Goal: Information Seeking & Learning: Learn about a topic

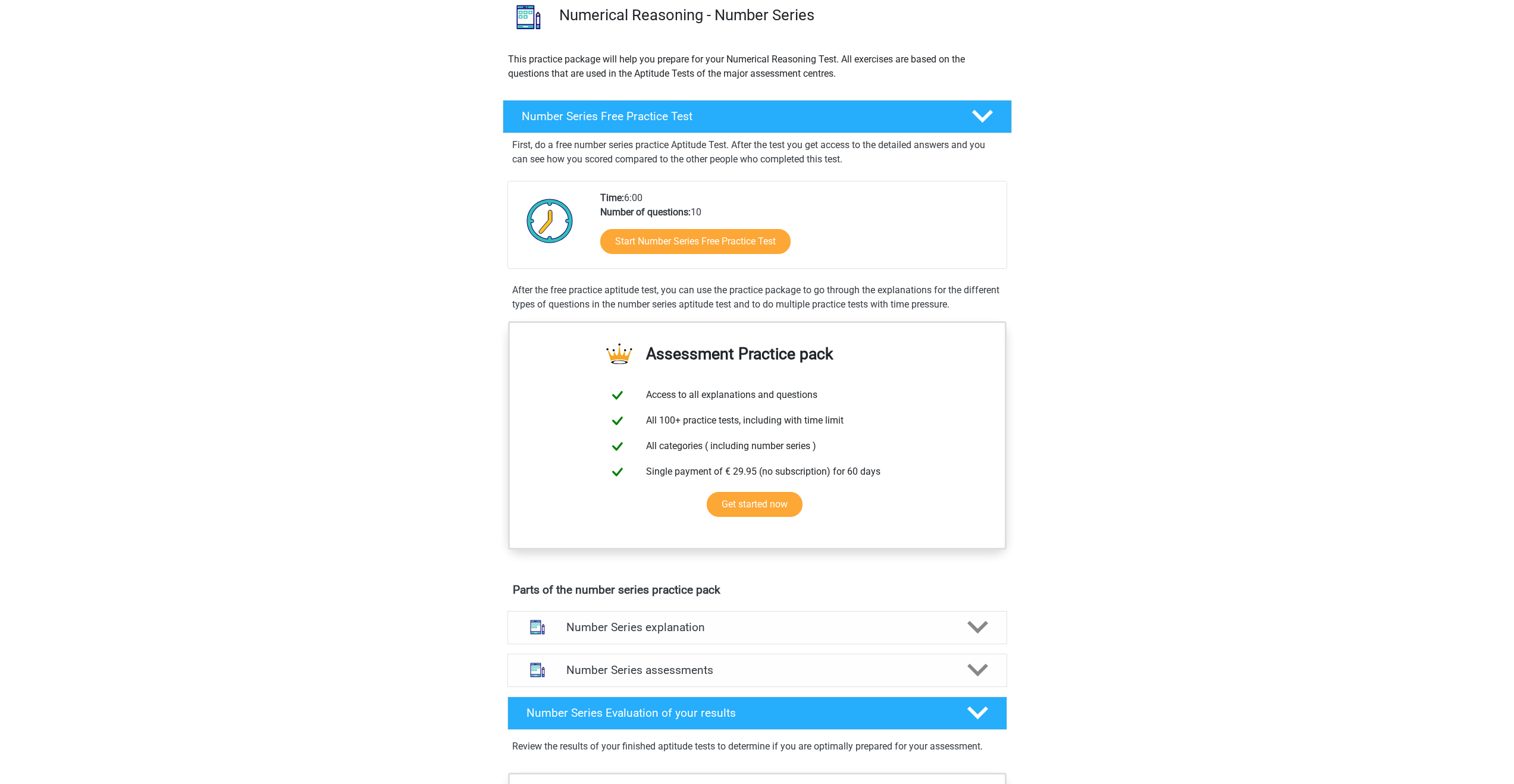
scroll to position [96, 0]
click at [729, 242] on link "Start Number Series Free Practice Test" at bounding box center [695, 242] width 219 height 29
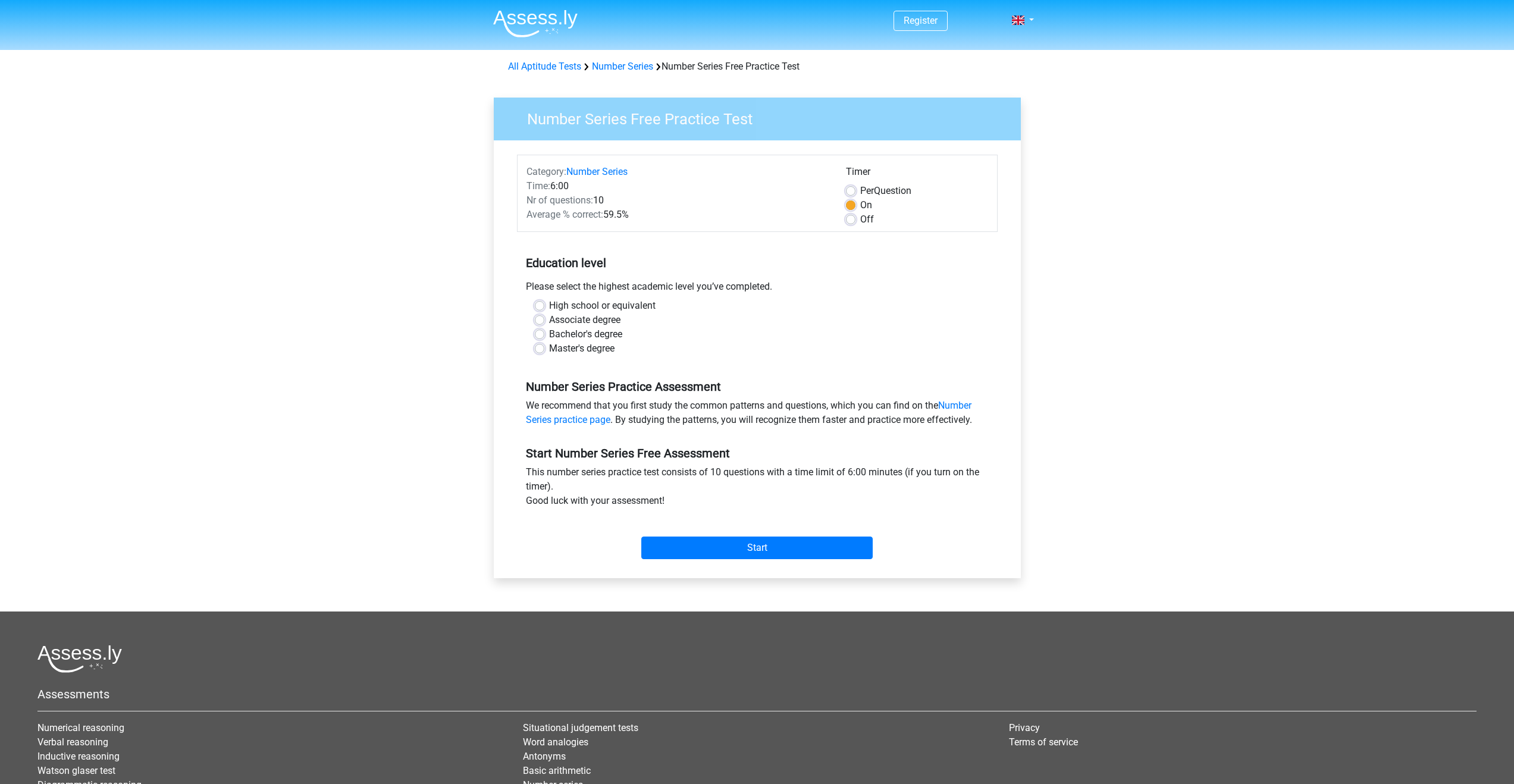
click at [589, 349] on label "Master's degree" at bounding box center [581, 349] width 66 height 14
click at [544, 349] on input "Master's degree" at bounding box center [540, 347] width 10 height 12
radio input "true"
click at [705, 544] on input "Start" at bounding box center [757, 548] width 232 height 23
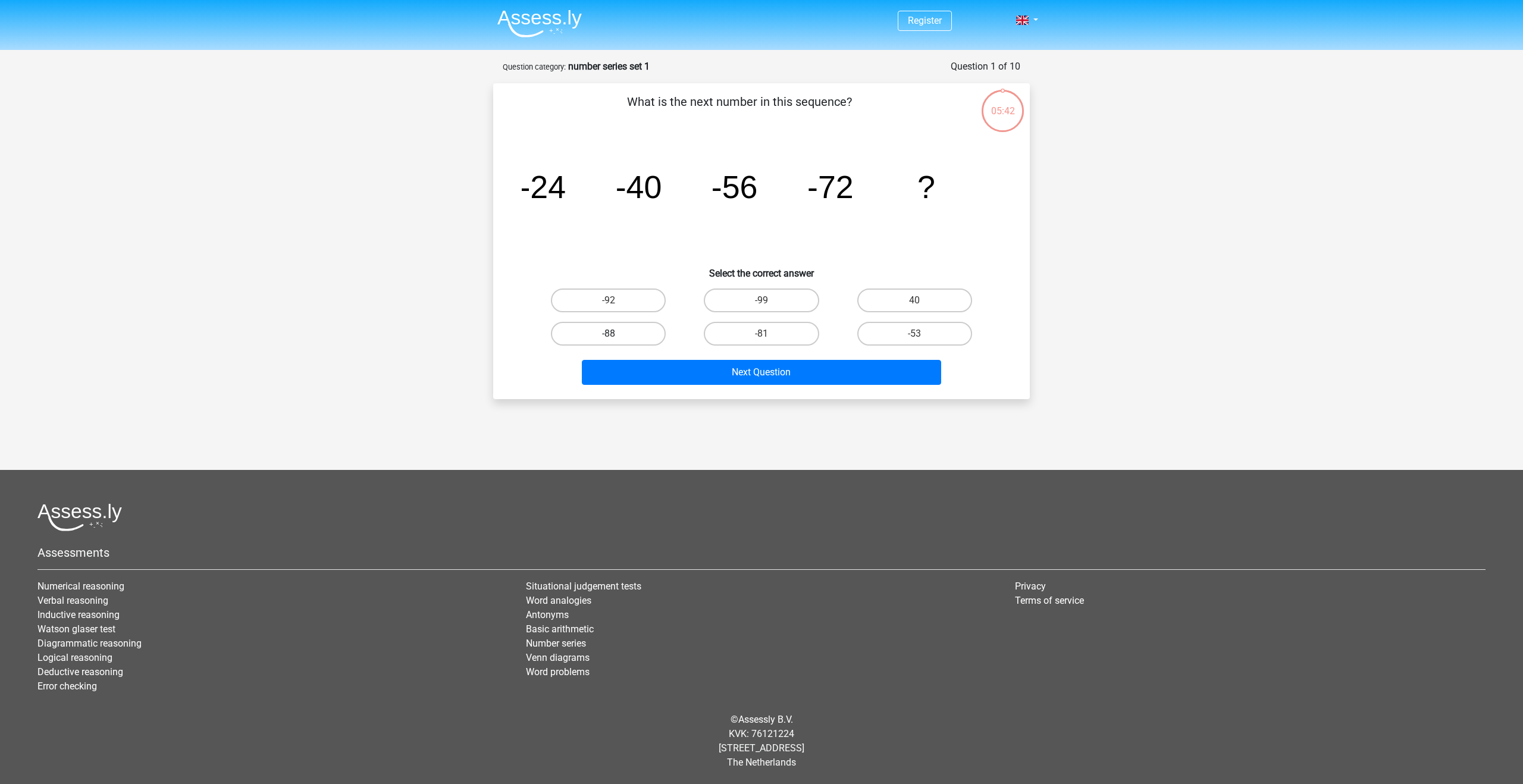
click at [625, 337] on label "-88" at bounding box center [607, 333] width 114 height 23
click at [616, 337] on input "-88" at bounding box center [612, 337] width 8 height 8
radio input "true"
click at [680, 370] on button "Next Question" at bounding box center [762, 372] width 360 height 25
click at [636, 304] on label "-30" at bounding box center [607, 300] width 114 height 23
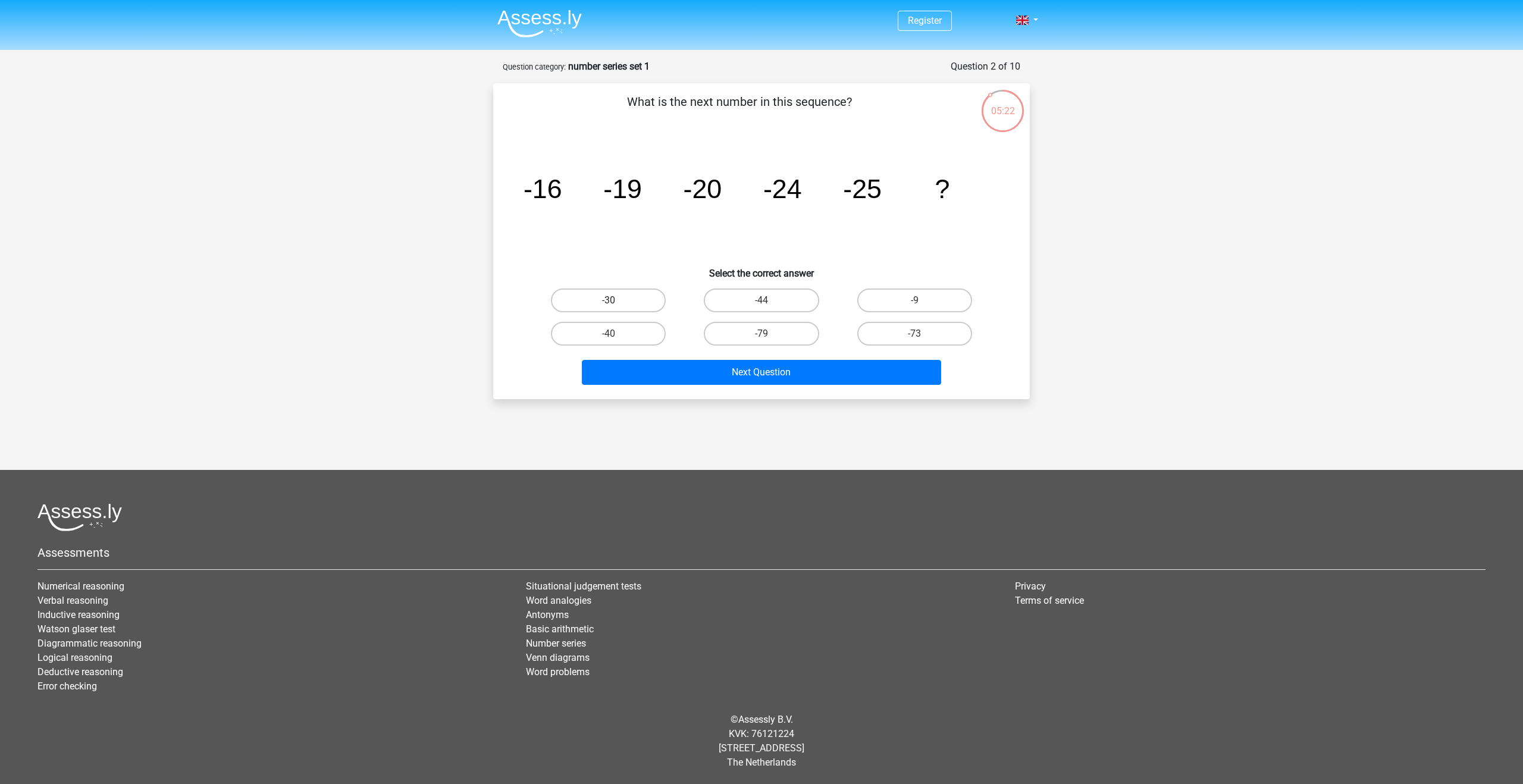
click at [616, 304] on input "-30" at bounding box center [612, 304] width 8 height 8
radio input "true"
click at [696, 376] on button "Next Question" at bounding box center [762, 372] width 360 height 25
click at [789, 338] on label "-82" at bounding box center [761, 333] width 114 height 23
click at [770, 338] on input "-82" at bounding box center [765, 337] width 8 height 8
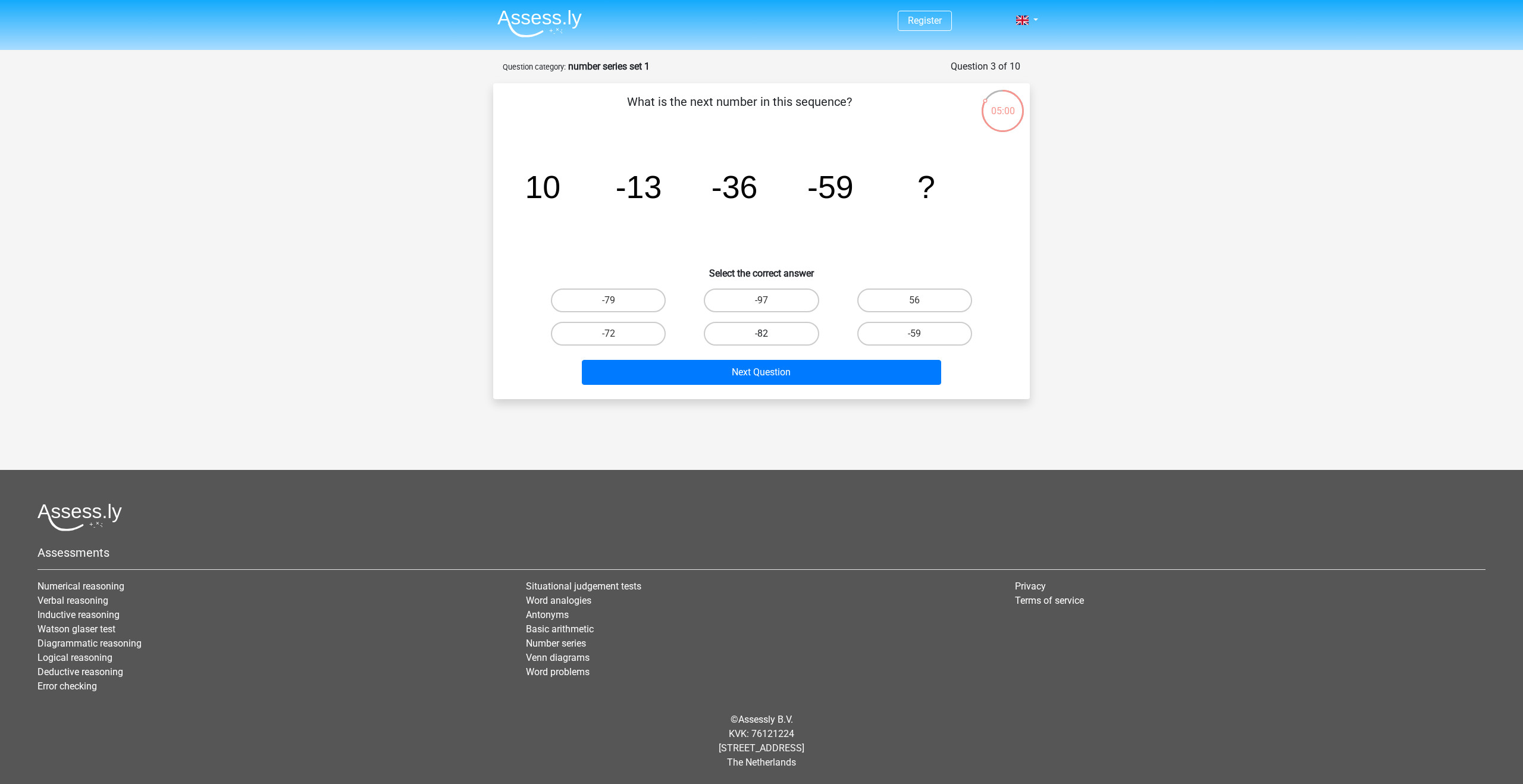
radio input "true"
click at [795, 374] on button "Next Question" at bounding box center [762, 372] width 360 height 25
click at [643, 328] on label "28" at bounding box center [607, 333] width 114 height 23
click at [616, 333] on input "28" at bounding box center [612, 337] width 8 height 8
radio input "true"
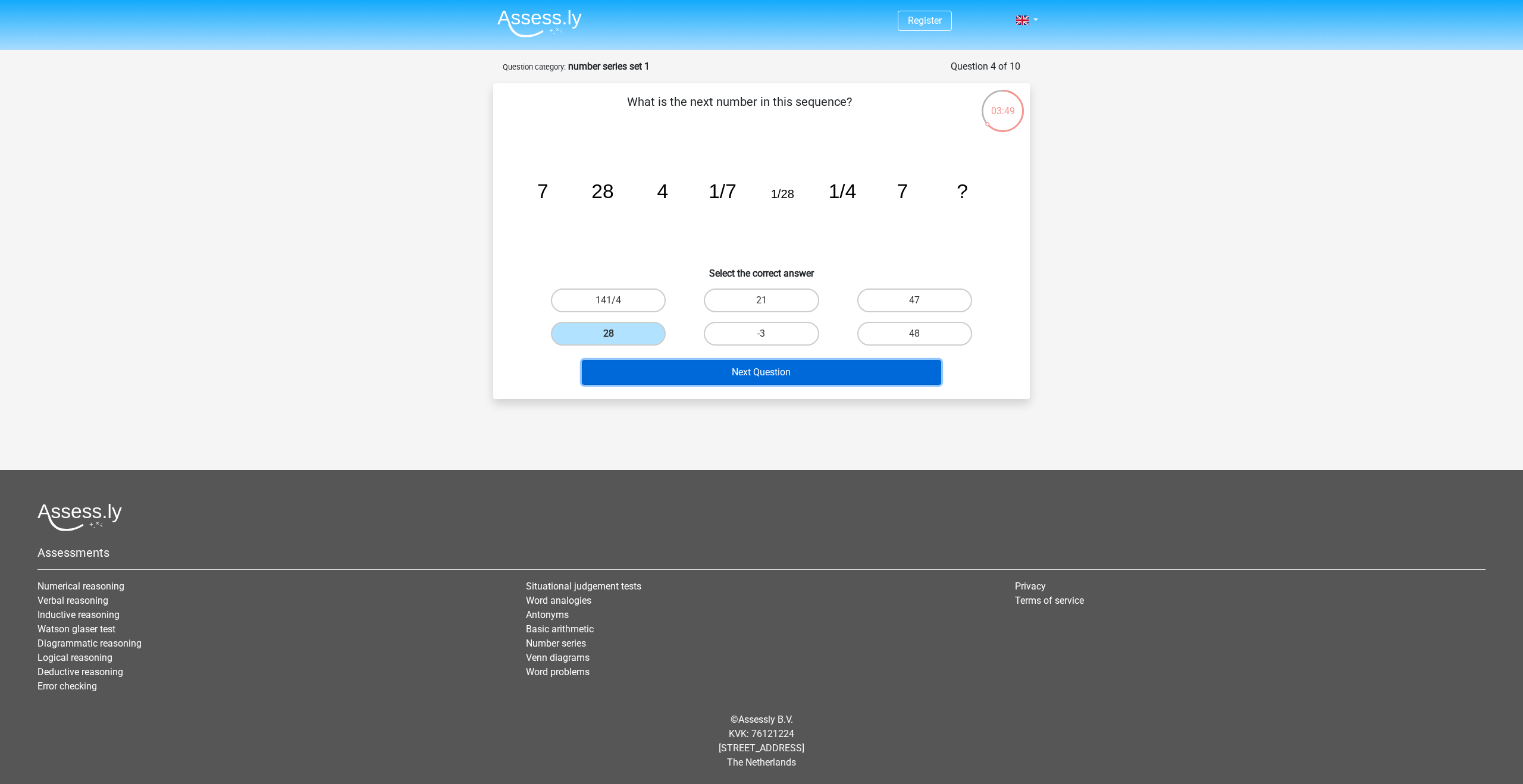
click at [771, 368] on button "Next Question" at bounding box center [762, 372] width 360 height 25
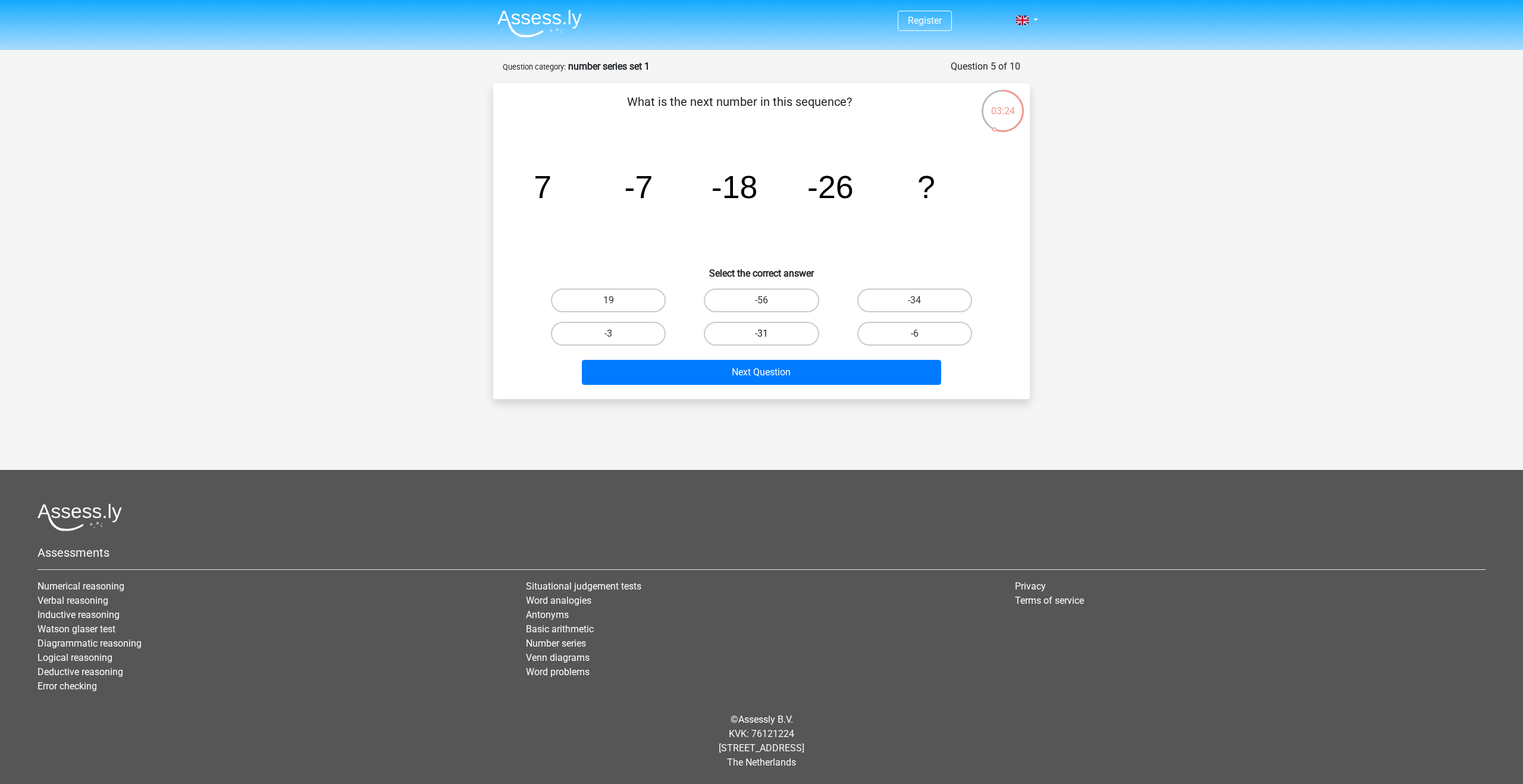
click at [770, 333] on label "-31" at bounding box center [761, 333] width 114 height 23
click at [770, 333] on input "-31" at bounding box center [765, 337] width 8 height 8
radio input "true"
click at [775, 376] on button "Next Question" at bounding box center [762, 372] width 360 height 25
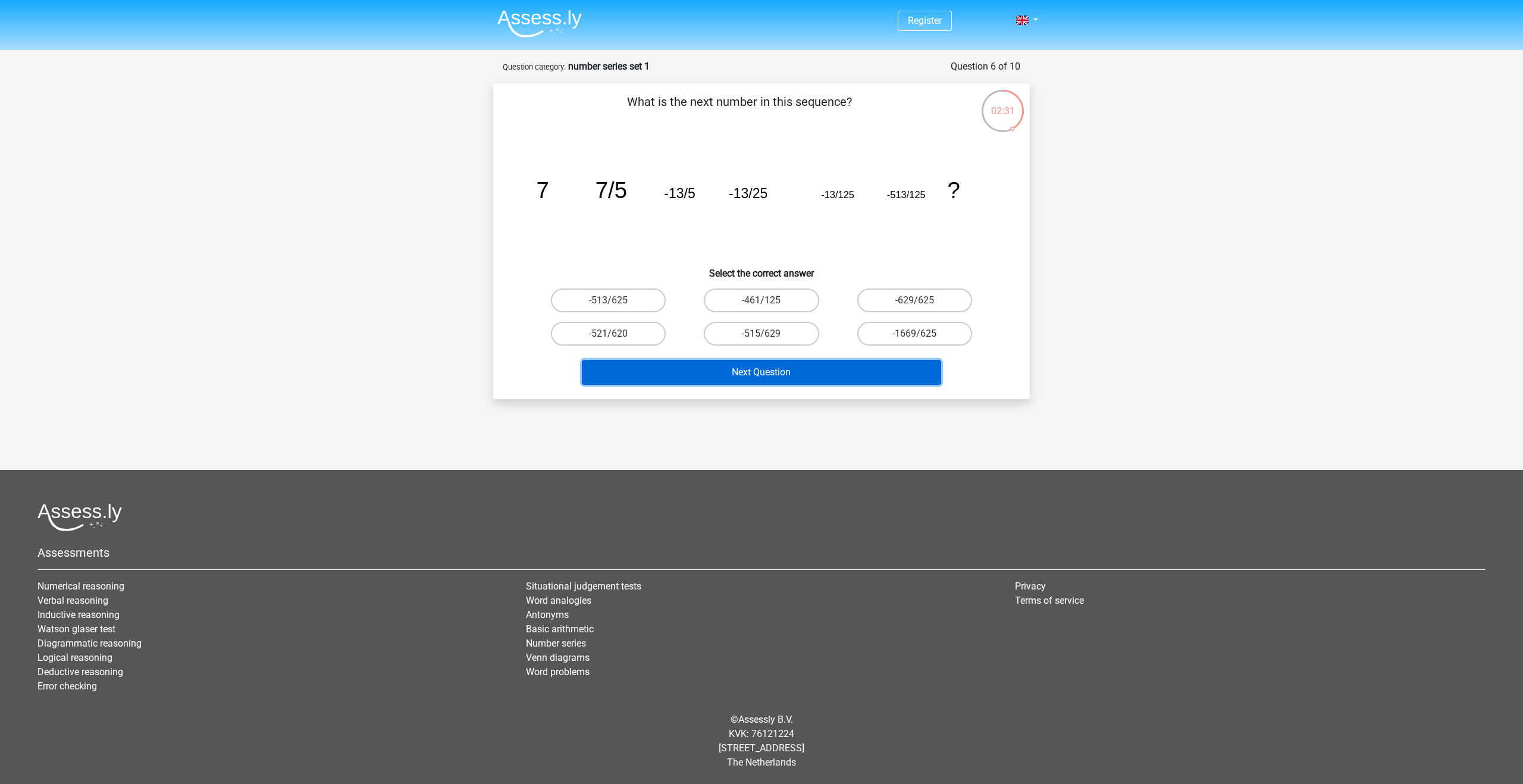
click at [795, 373] on button "Next Question" at bounding box center [762, 372] width 360 height 25
click at [832, 250] on icon "image/svg+xml 7 7/5 -13/5 -13/25 -13/125 -513/125 ?" at bounding box center [762, 197] width 479 height 120
click at [625, 295] on label "-513/625" at bounding box center [607, 300] width 114 height 23
click at [616, 300] on input "-513/625" at bounding box center [612, 304] width 8 height 8
radio input "true"
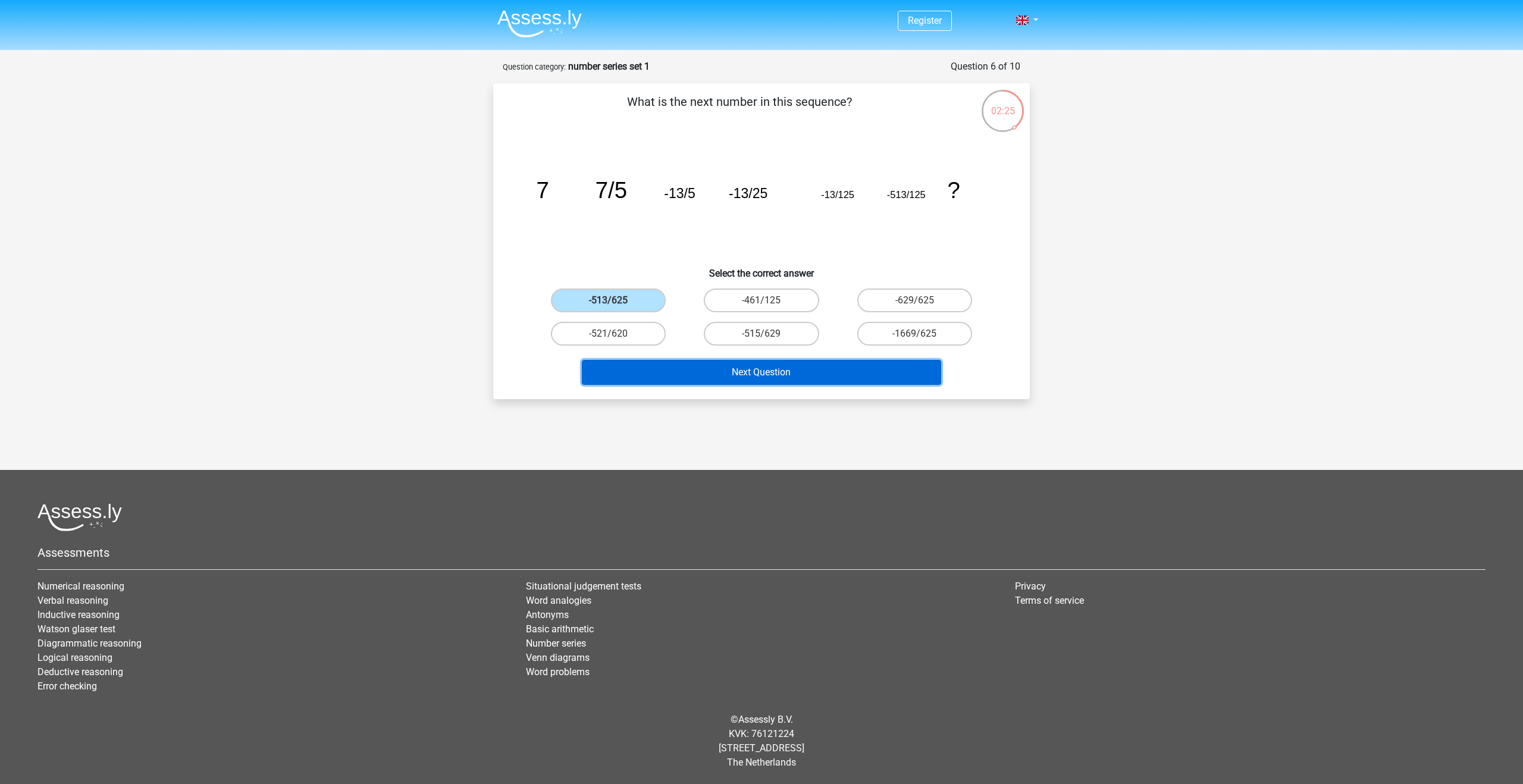
click at [660, 365] on button "Next Question" at bounding box center [762, 372] width 360 height 25
click at [777, 299] on label "-461/125" at bounding box center [761, 300] width 114 height 23
click at [770, 300] on input "-461/125" at bounding box center [765, 304] width 8 height 8
radio input "true"
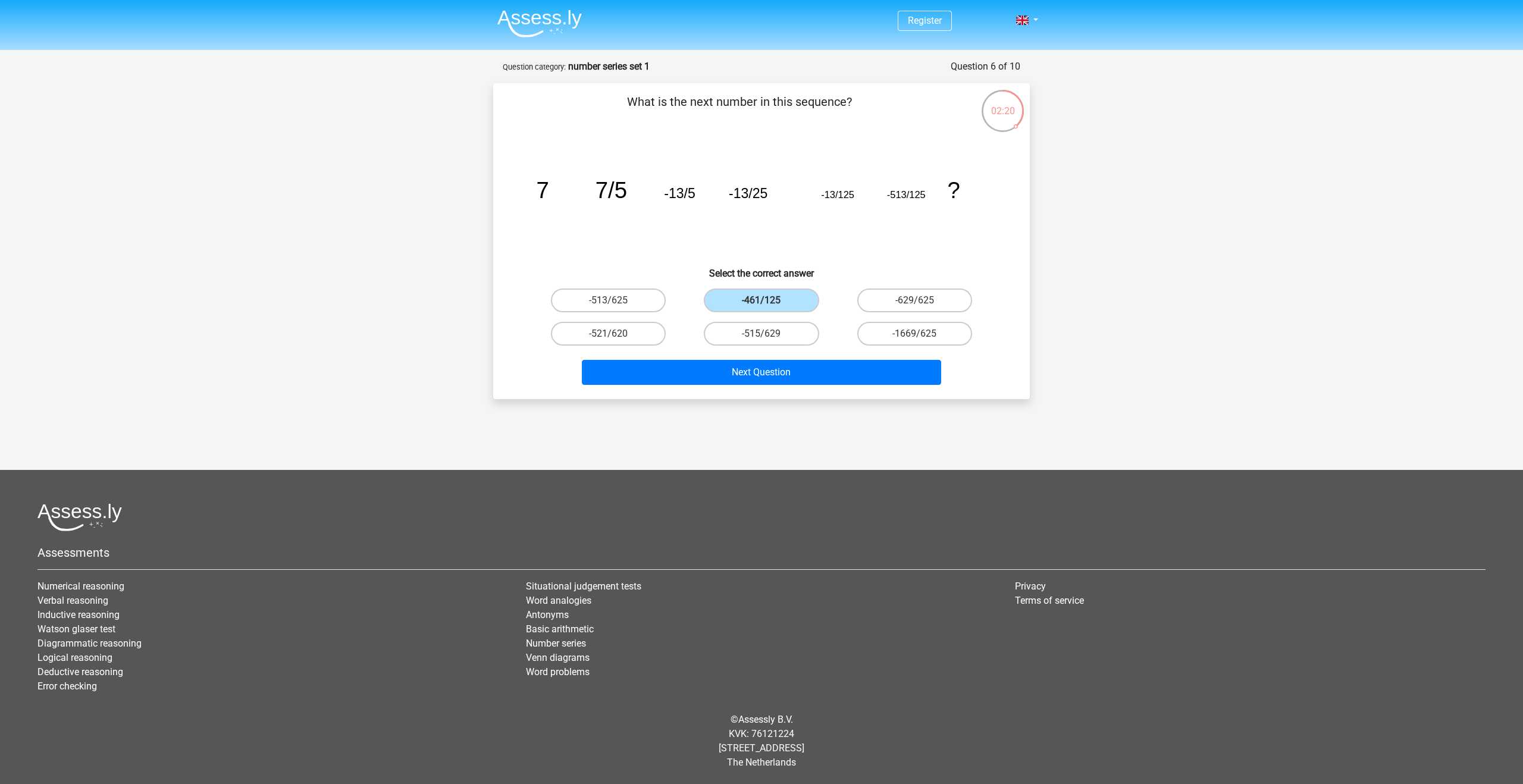
click at [917, 305] on input "-629/625" at bounding box center [918, 304] width 8 height 8
radio input "true"
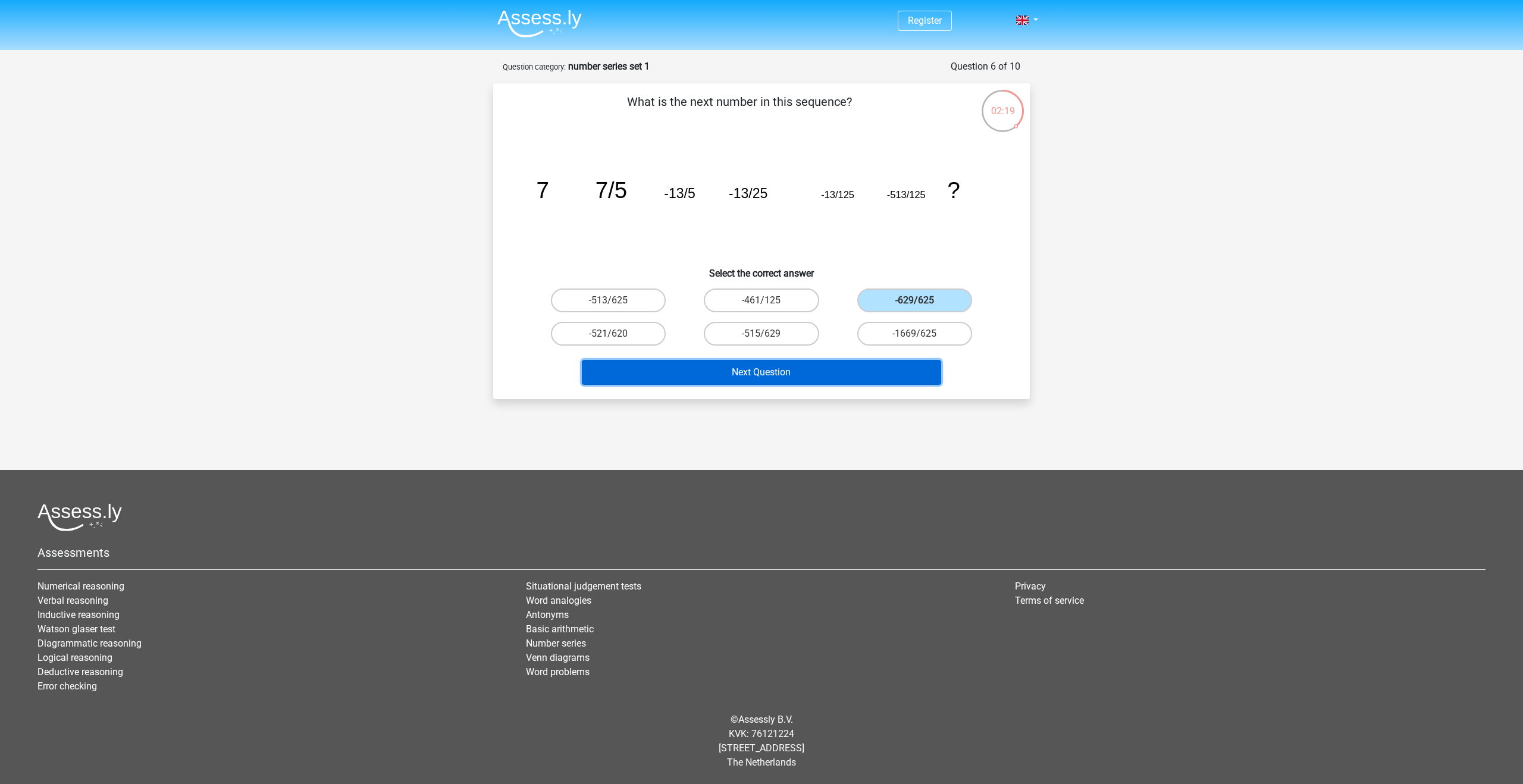
click at [885, 369] on button "Next Question" at bounding box center [762, 372] width 360 height 25
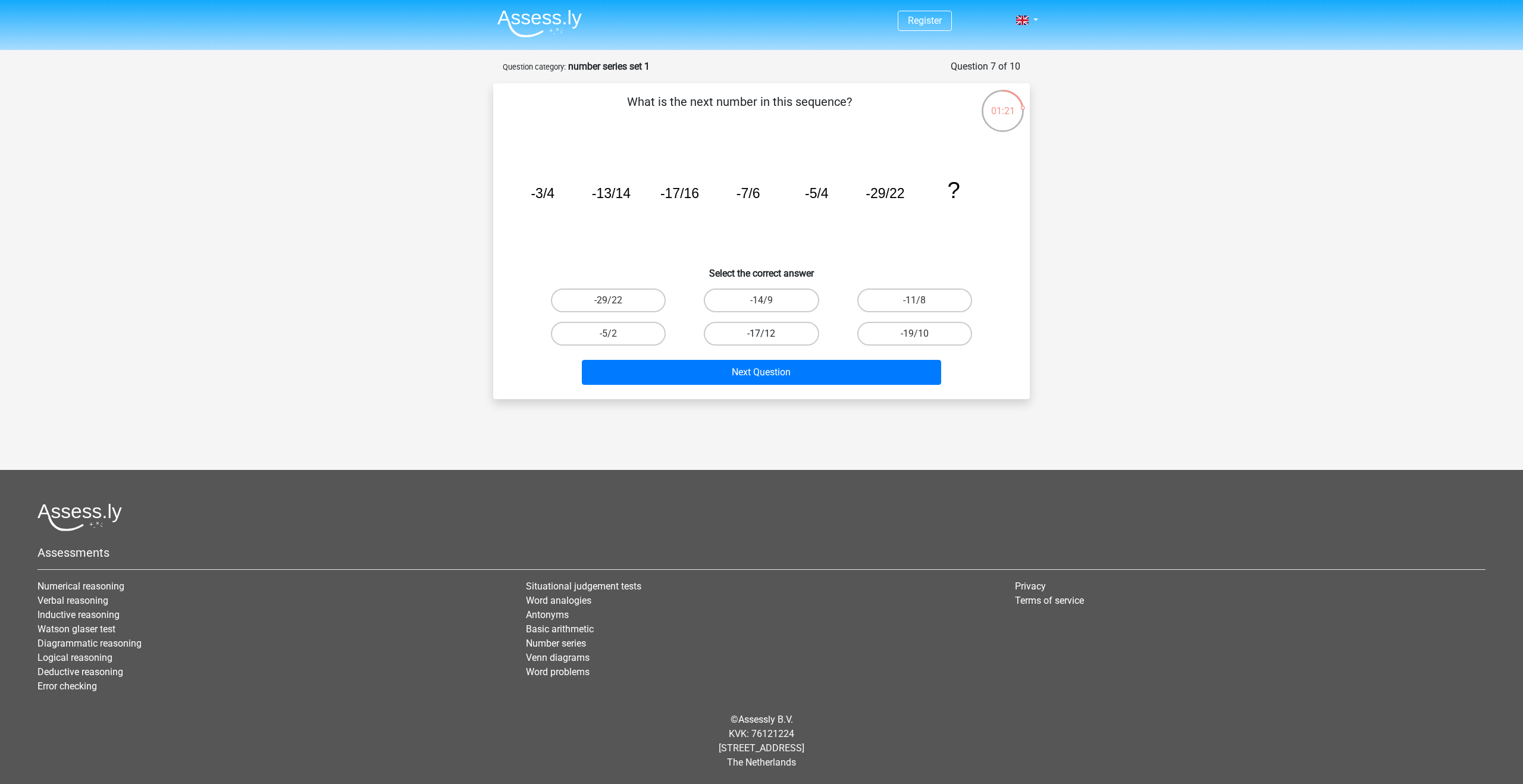
click at [782, 335] on label "-17/12" at bounding box center [761, 333] width 114 height 23
click at [770, 335] on input "-17/12" at bounding box center [765, 337] width 8 height 8
radio input "true"
click at [792, 376] on button "Next Question" at bounding box center [762, 372] width 360 height 25
click at [644, 334] on label "10" at bounding box center [607, 333] width 114 height 23
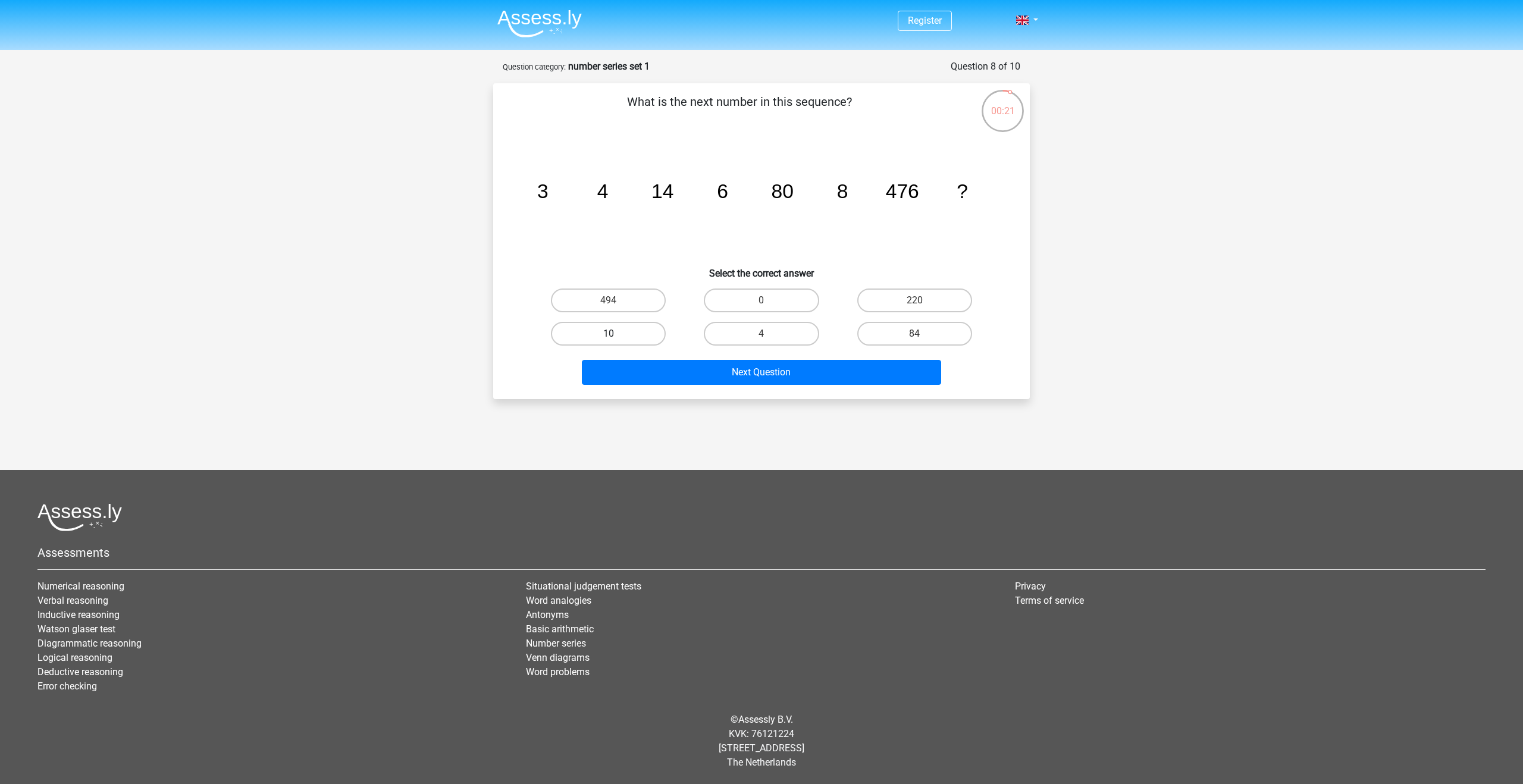
click at [616, 334] on input "10" at bounding box center [612, 337] width 8 height 8
radio input "true"
click at [684, 369] on button "Next Question" at bounding box center [762, 372] width 360 height 25
click at [803, 302] on label "536" at bounding box center [761, 300] width 114 height 23
click at [770, 302] on input "536" at bounding box center [765, 304] width 8 height 8
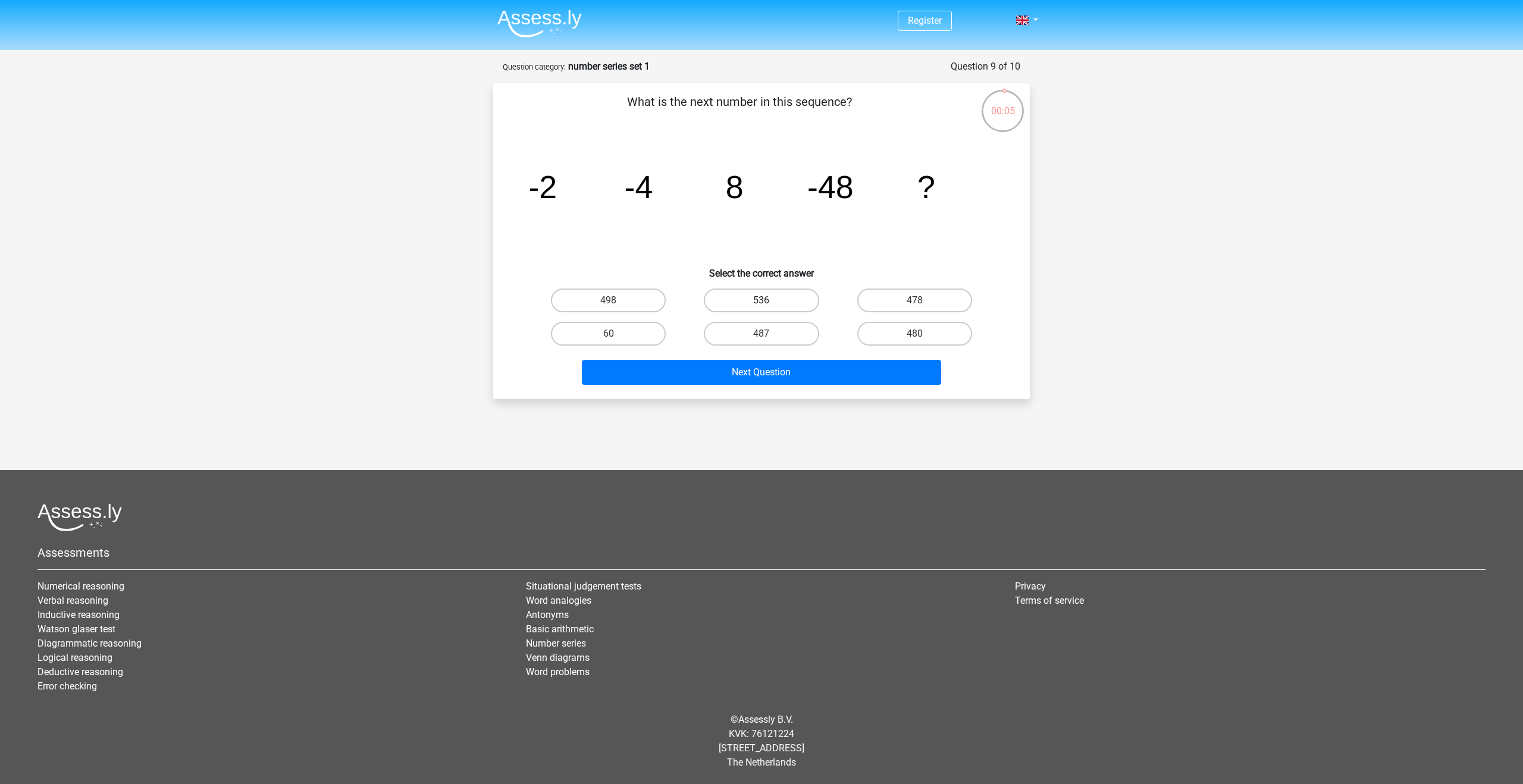
radio input "true"
click at [808, 377] on button "Next Question" at bounding box center [762, 372] width 360 height 25
click at [790, 302] on label "353" at bounding box center [761, 300] width 114 height 23
click at [770, 302] on input "353" at bounding box center [765, 304] width 8 height 8
radio input "true"
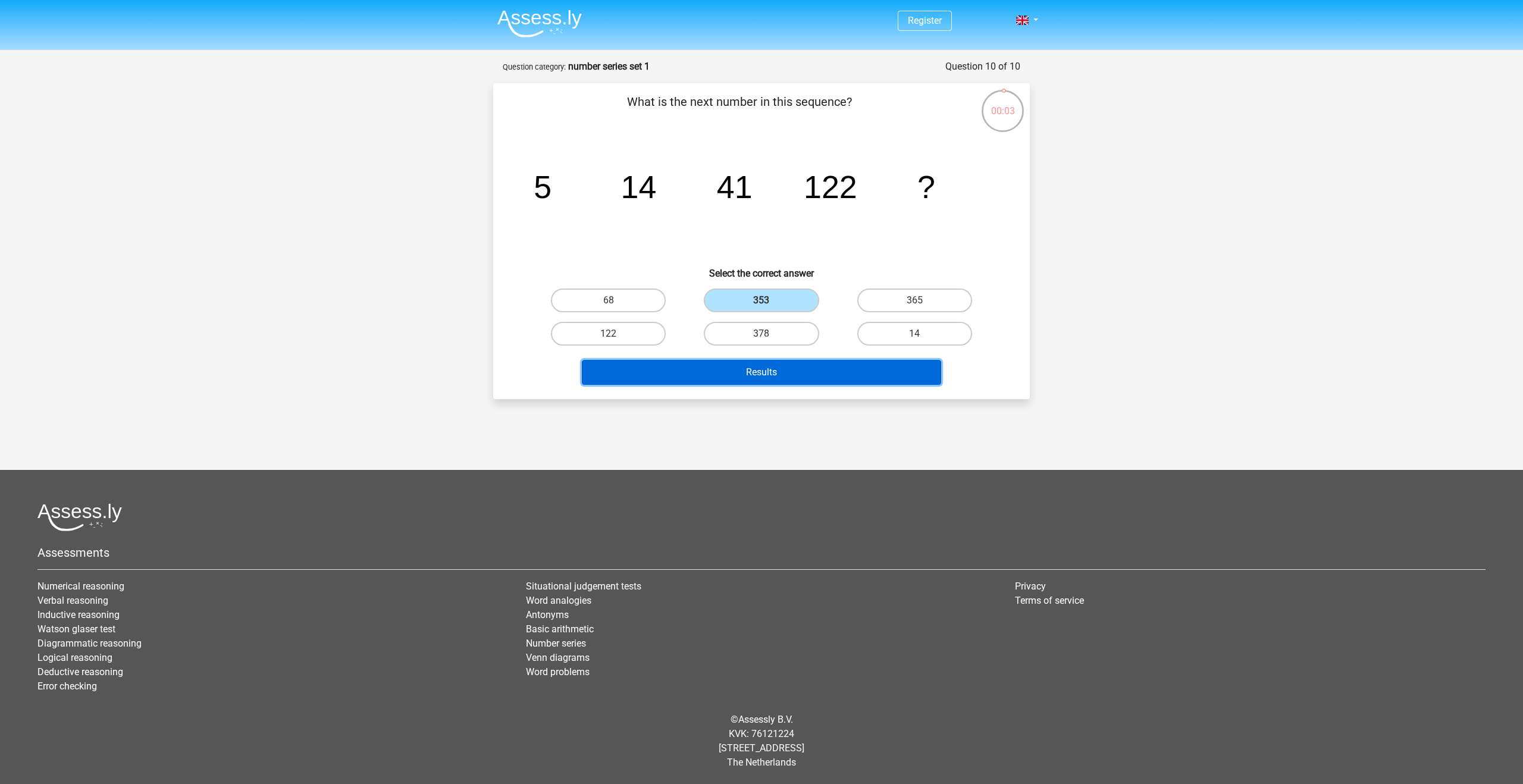
click at [801, 372] on button "Results" at bounding box center [762, 372] width 360 height 25
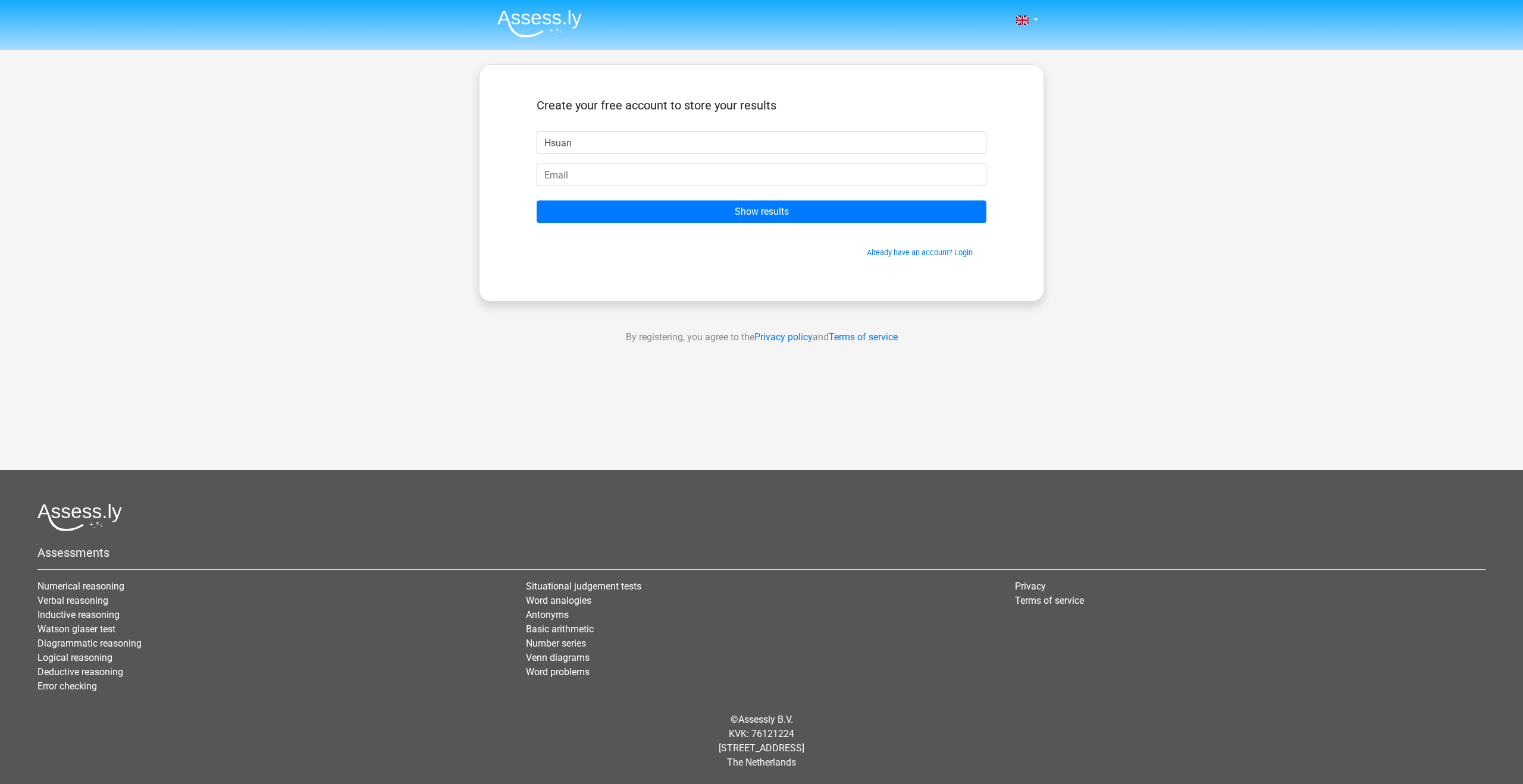
type input "Hsuan"
click at [689, 182] on input "email" at bounding box center [762, 175] width 450 height 23
type input "[EMAIL_ADDRESS][DOMAIN_NAME]"
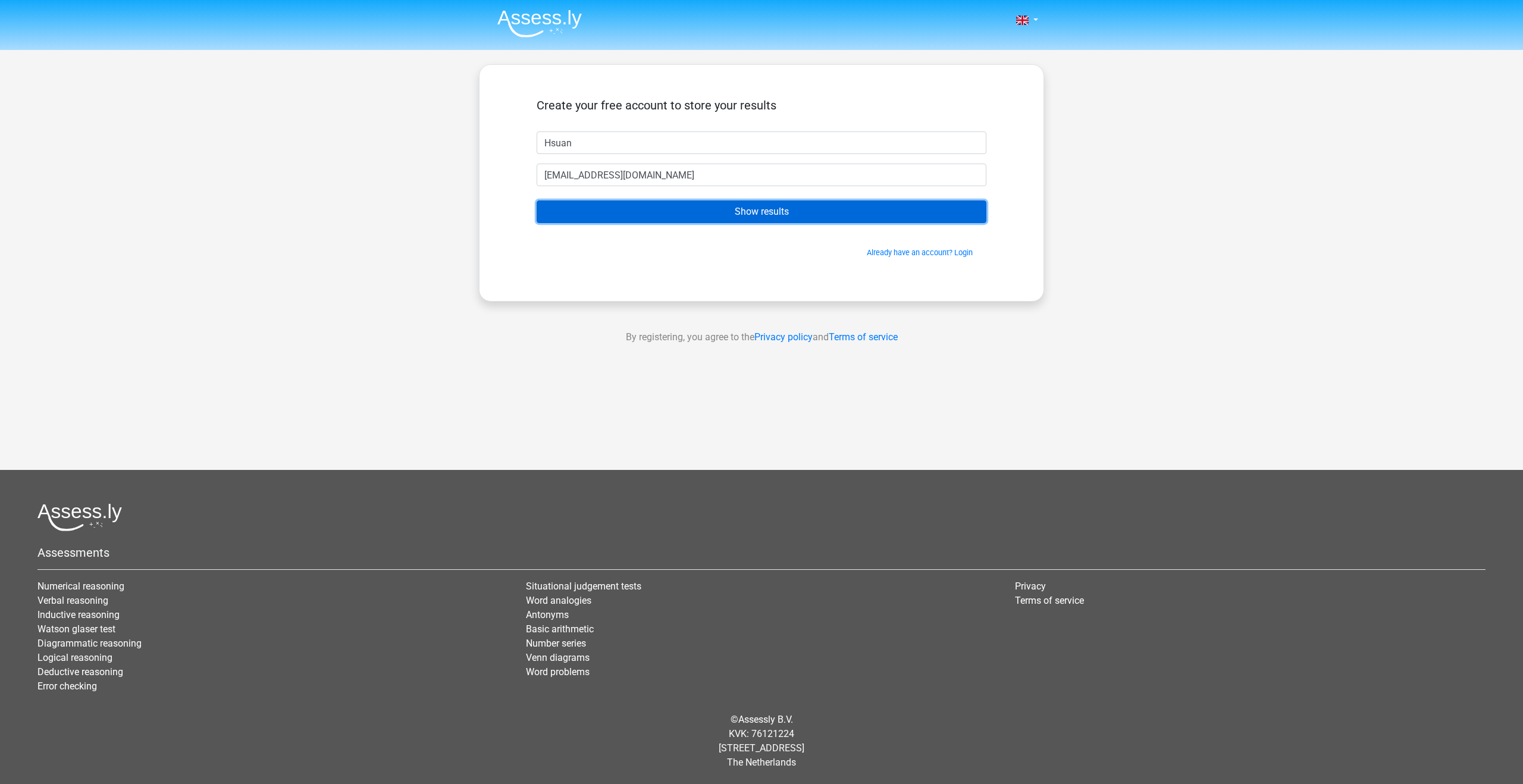
click at [707, 216] on input "Show results" at bounding box center [762, 212] width 450 height 23
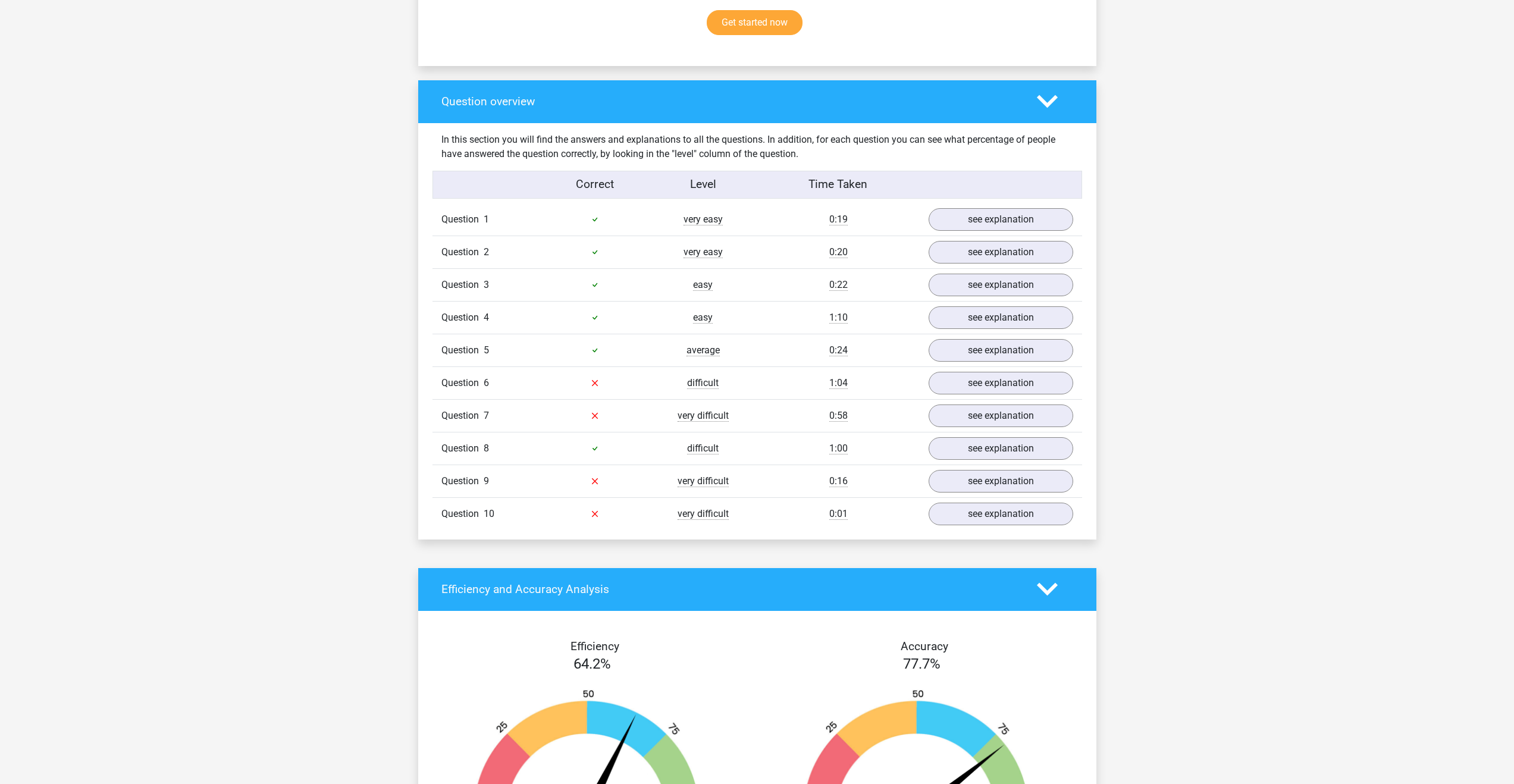
scroll to position [844, 0]
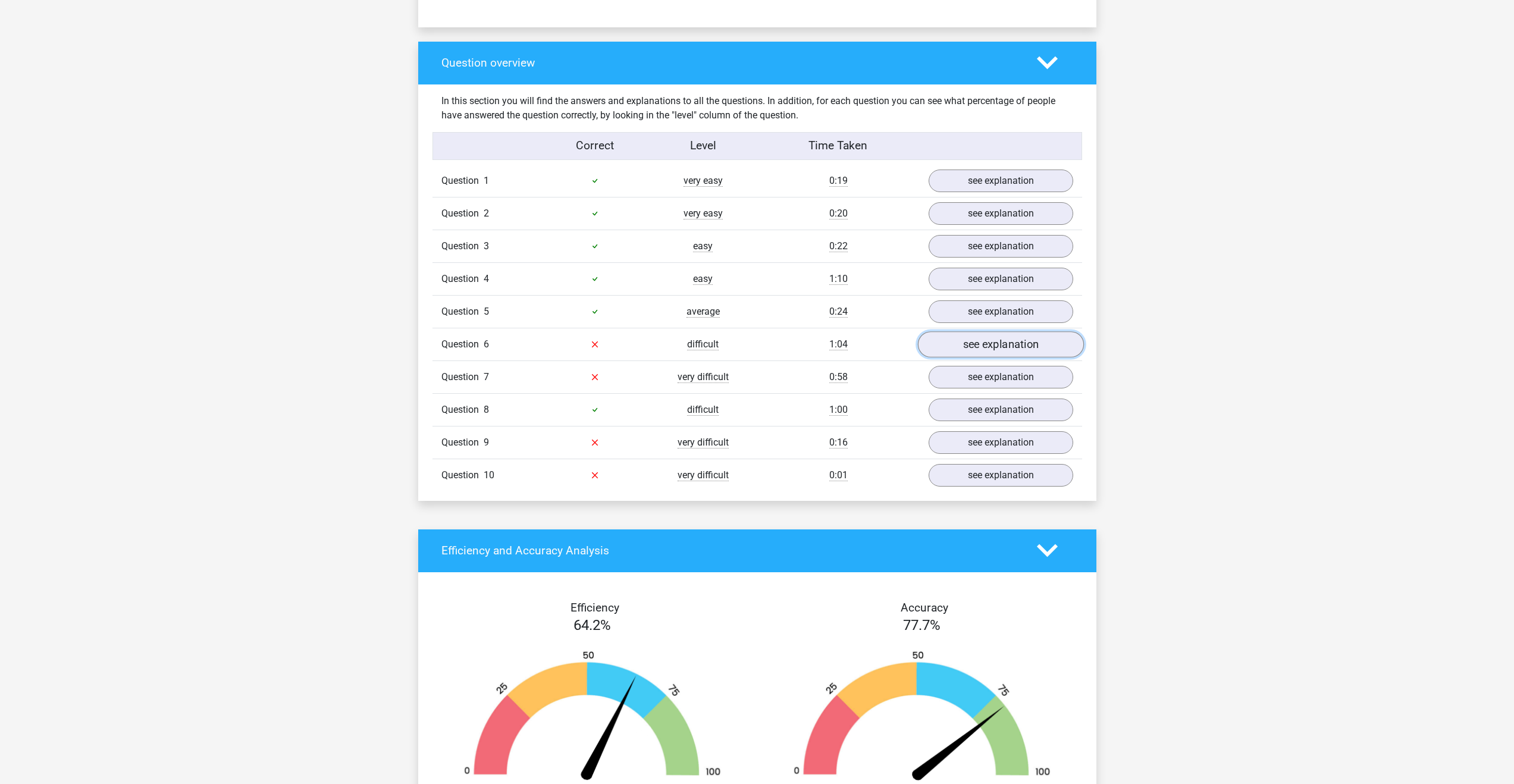
click at [983, 347] on link "see explanation" at bounding box center [1000, 344] width 166 height 26
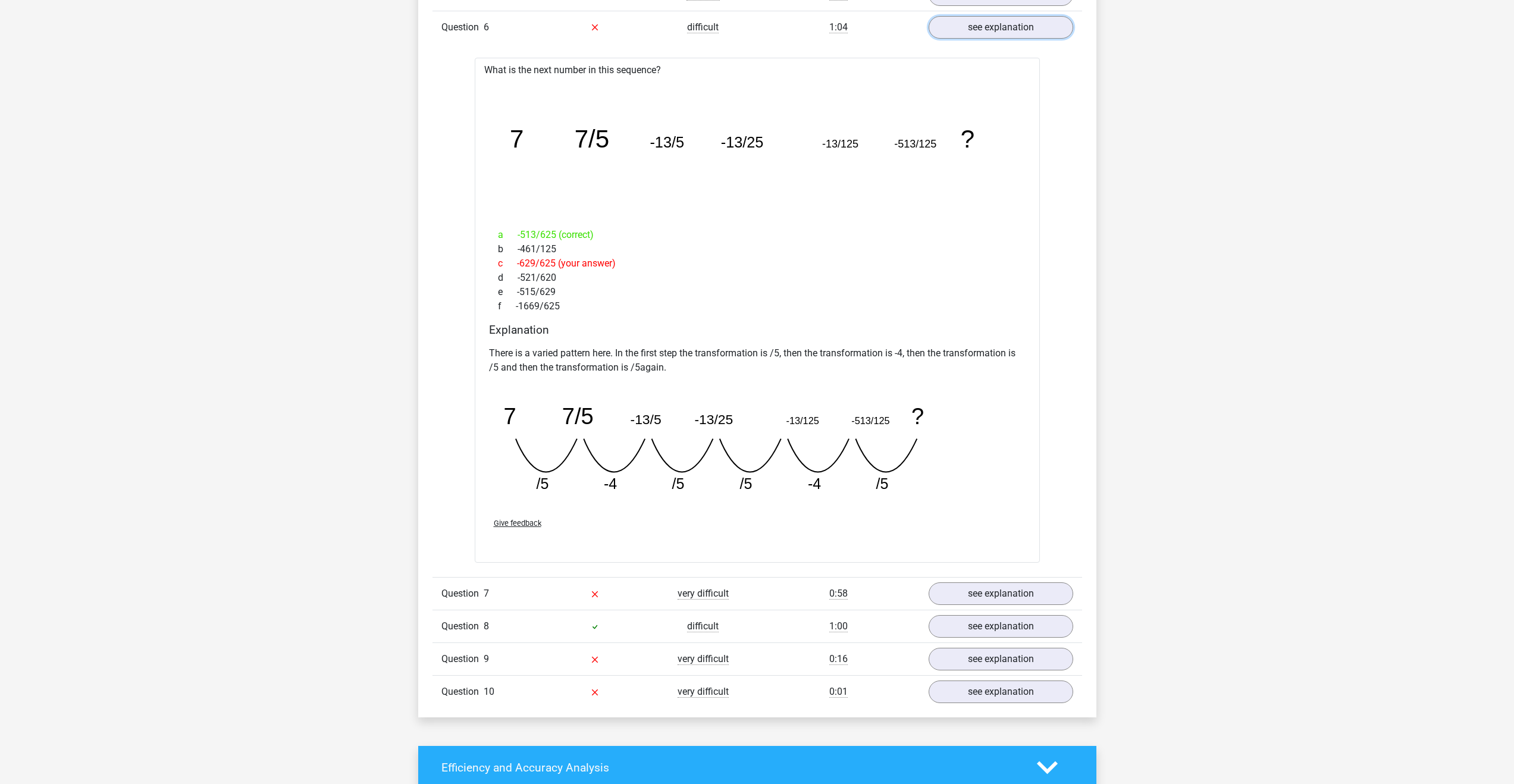
scroll to position [1167, 0]
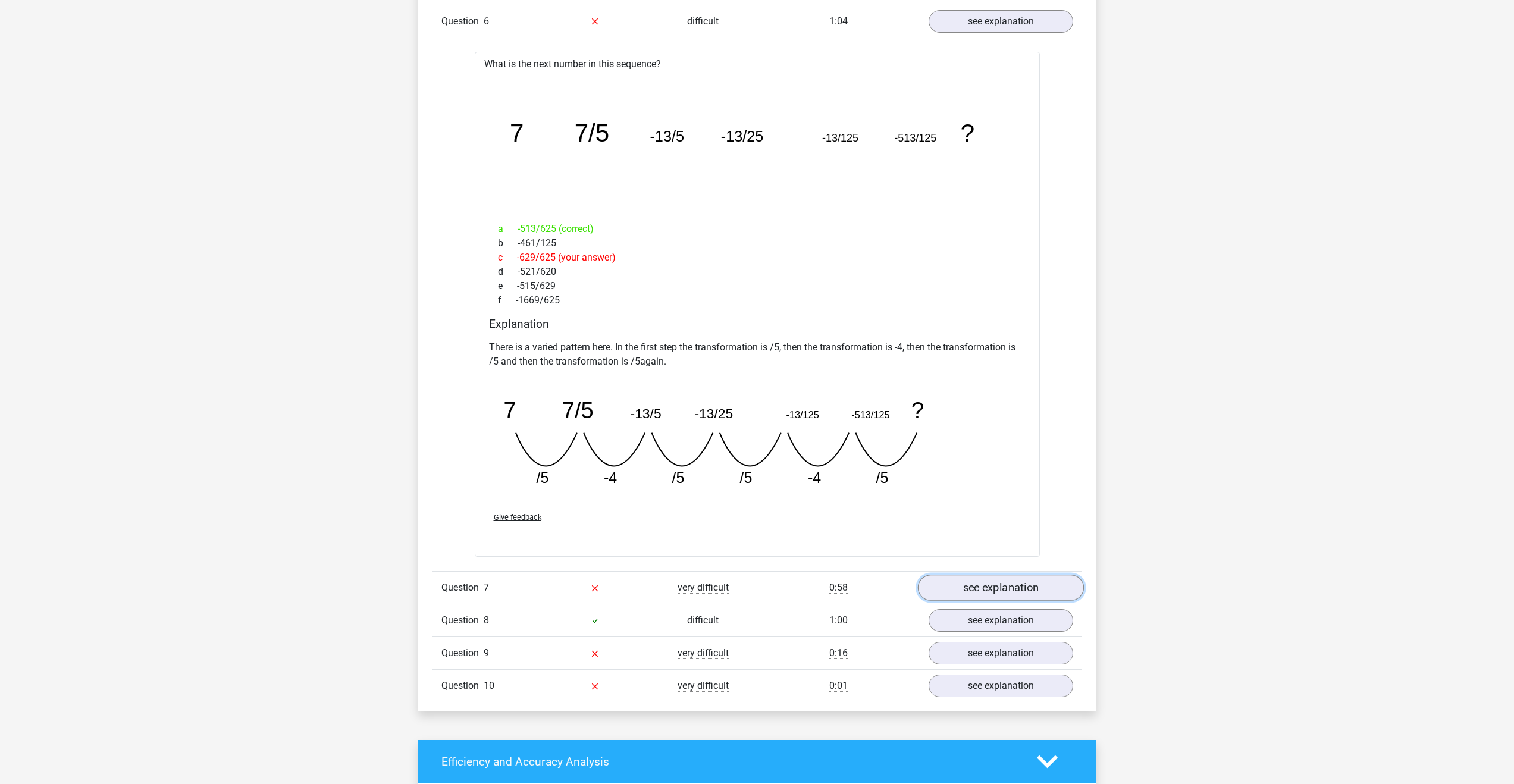
click at [1006, 593] on link "see explanation" at bounding box center [1000, 588] width 166 height 26
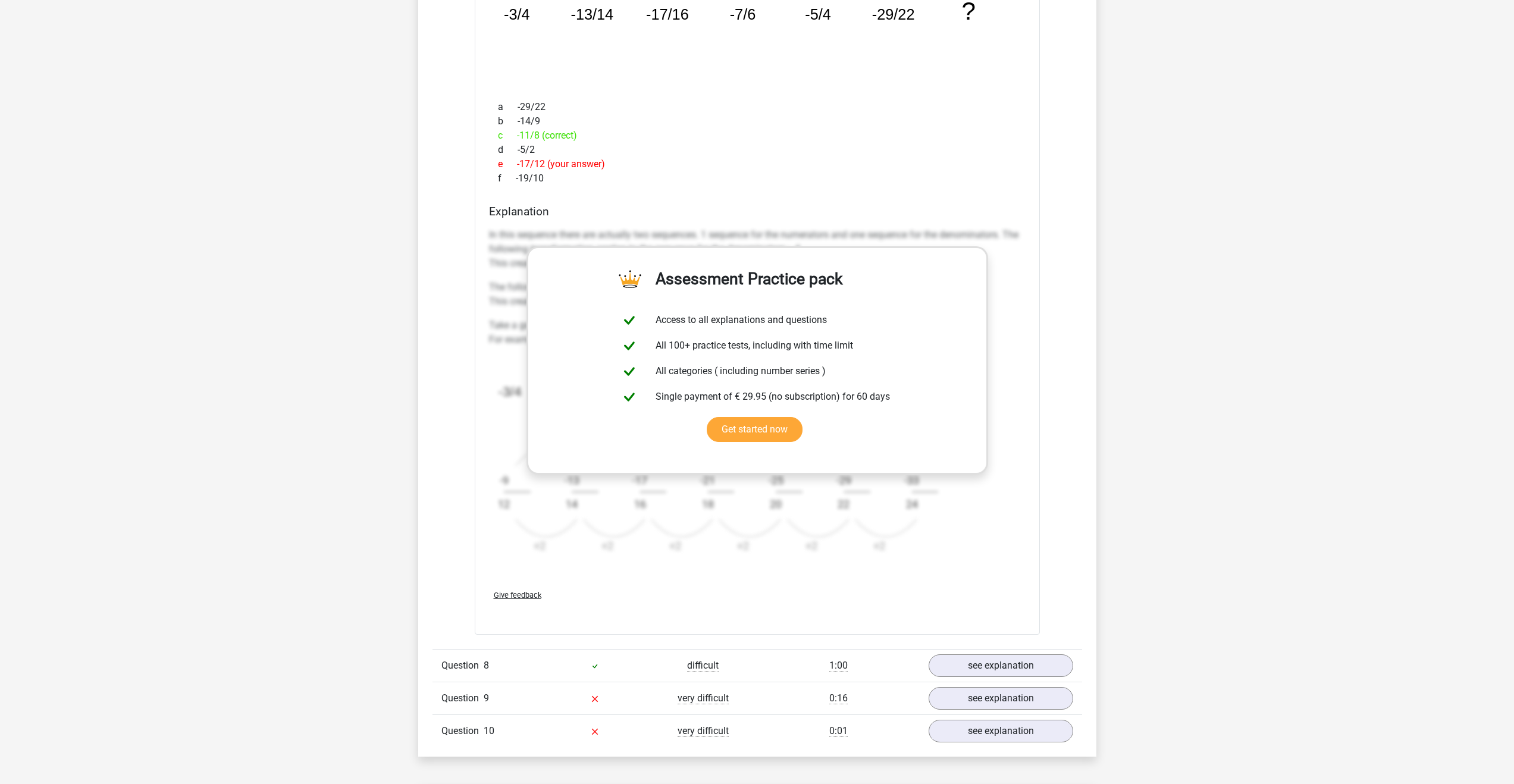
scroll to position [2010, 0]
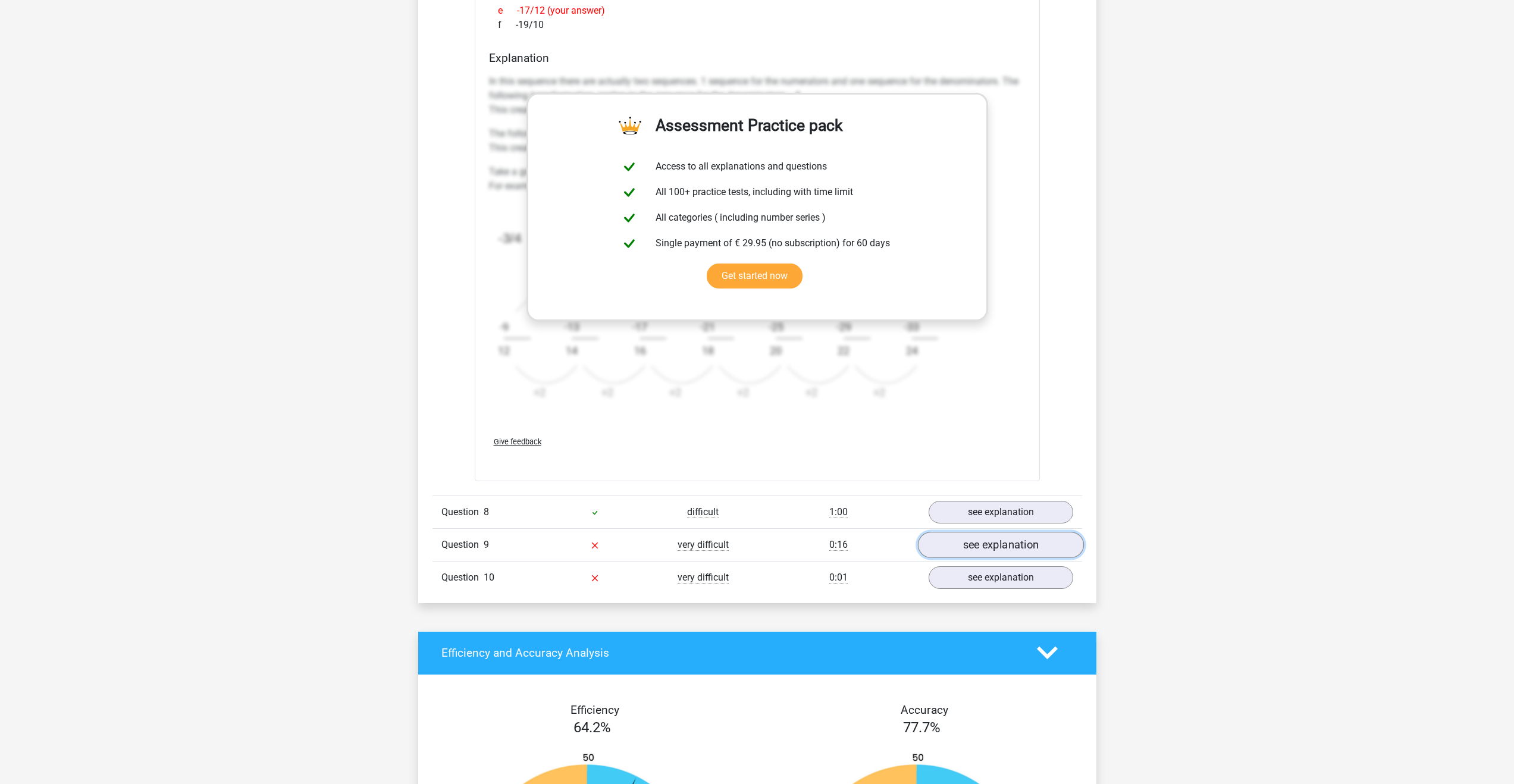
click at [999, 551] on link "see explanation" at bounding box center [1000, 544] width 166 height 26
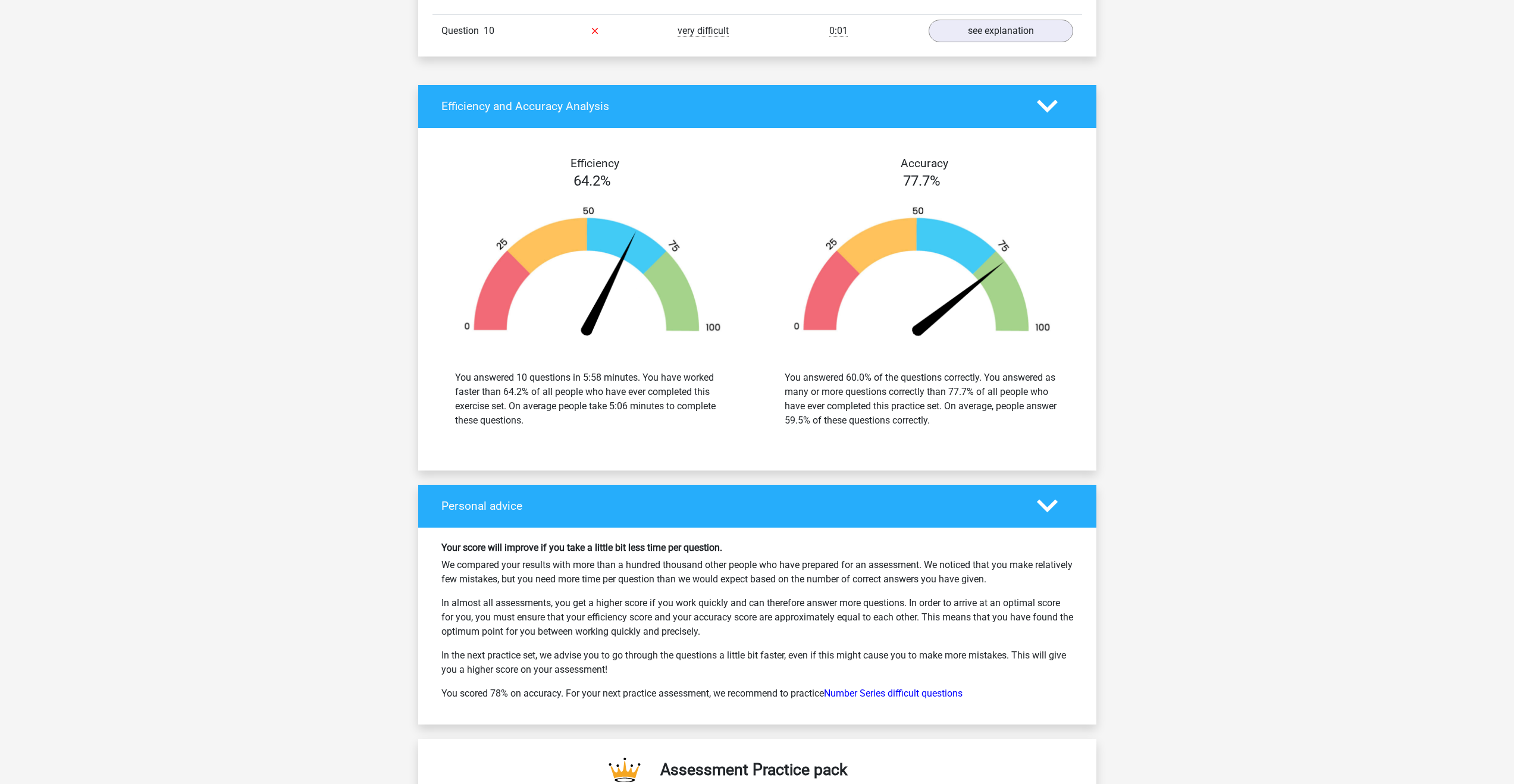
scroll to position [3104, 0]
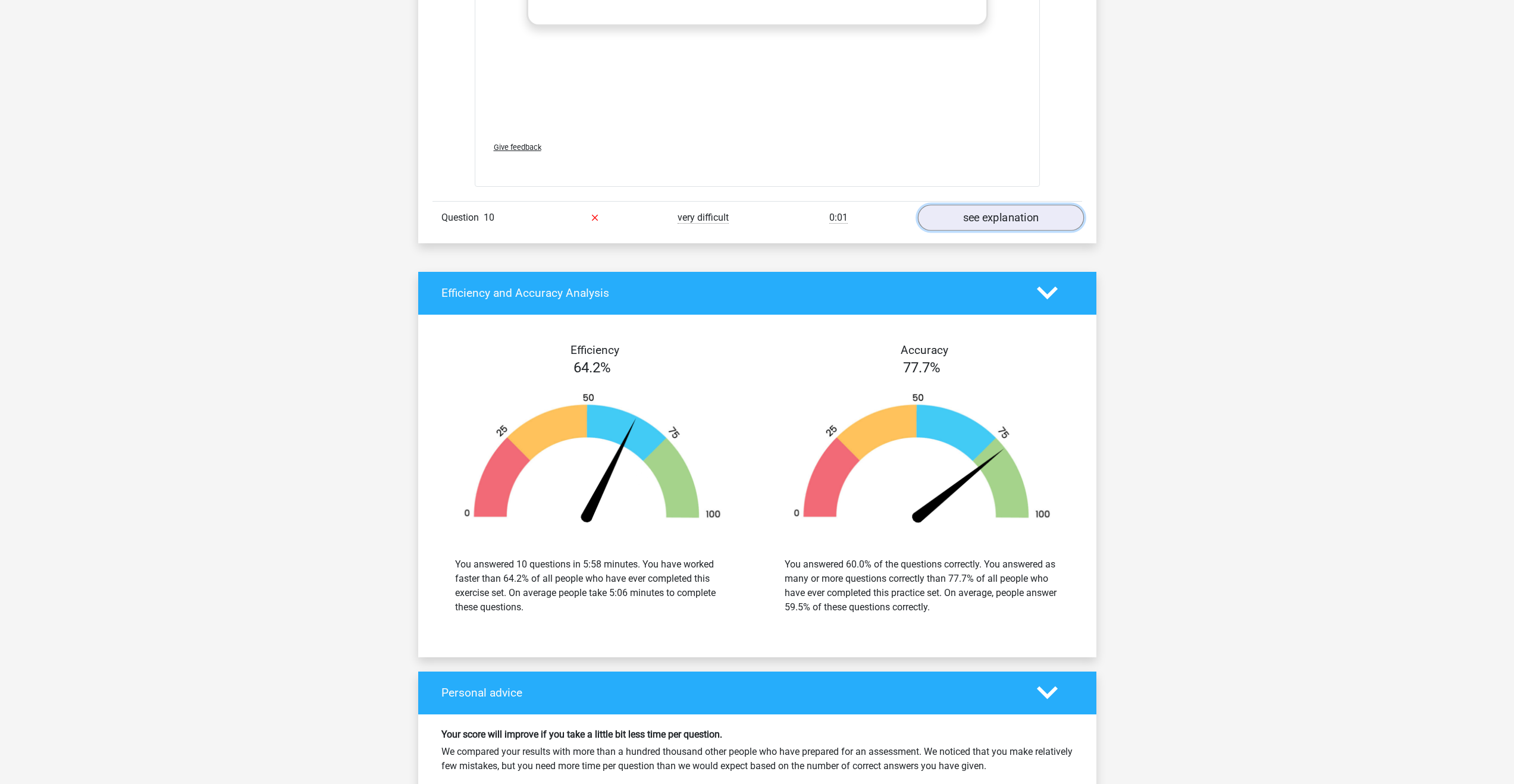
click at [1000, 216] on link "see explanation" at bounding box center [1000, 217] width 166 height 26
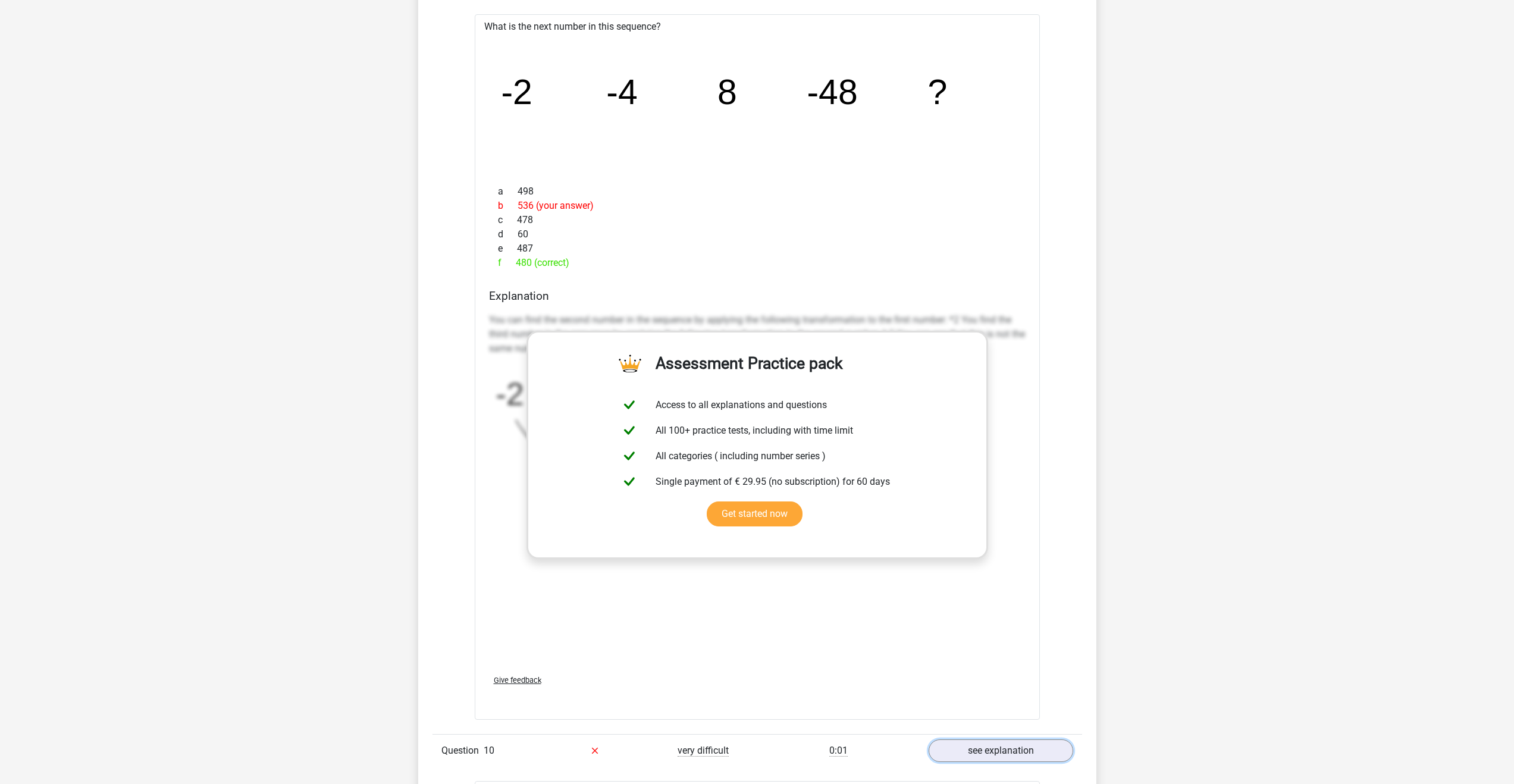
scroll to position [2448, 0]
